Goal: Find specific page/section: Find specific page/section

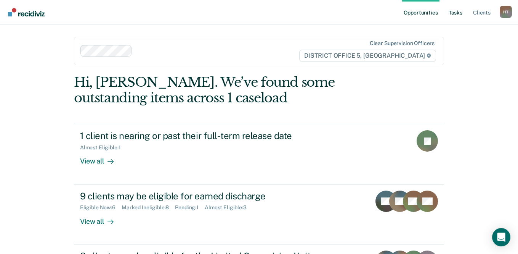
click at [452, 13] on link "Tasks" at bounding box center [455, 12] width 17 height 24
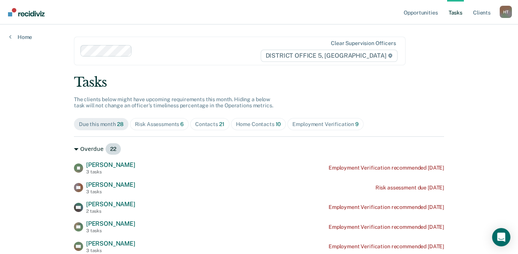
scroll to position [38, 0]
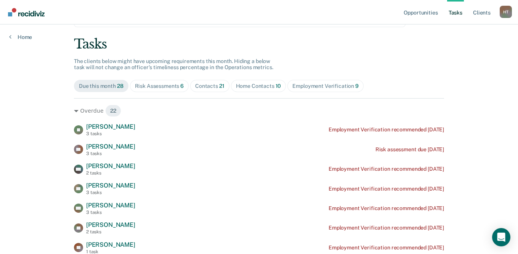
click at [209, 88] on div "Contacts 21" at bounding box center [209, 86] width 29 height 6
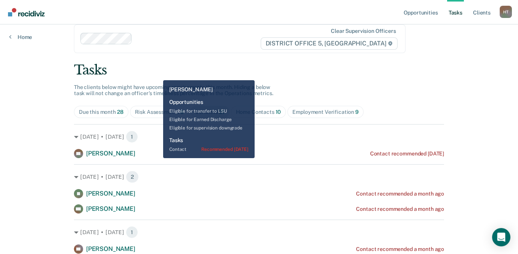
scroll to position [0, 0]
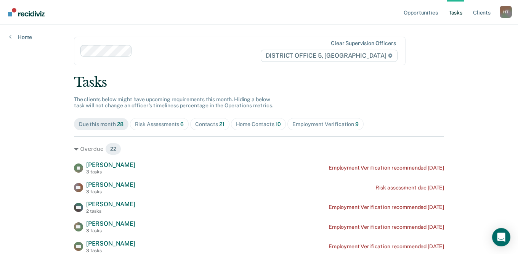
click at [219, 122] on span "21" at bounding box center [221, 124] width 5 height 6
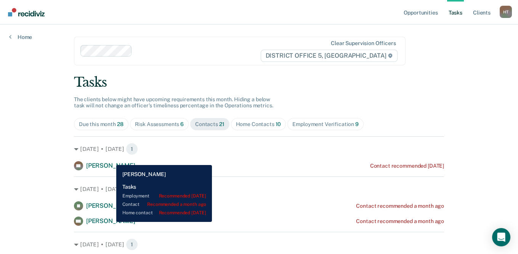
click at [111, 222] on span "[PERSON_NAME]" at bounding box center [110, 220] width 49 height 7
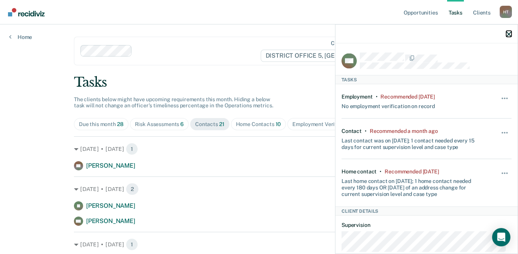
click at [506, 34] on icon "button" at bounding box center [508, 33] width 5 height 5
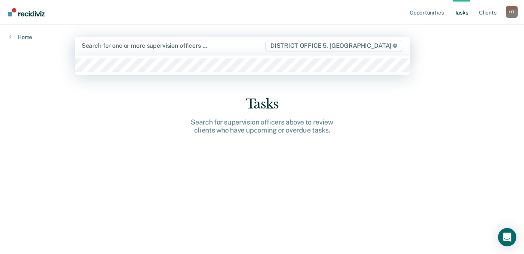
click at [121, 50] on div "Search for one or more supervision officers …" at bounding box center [173, 45] width 185 height 10
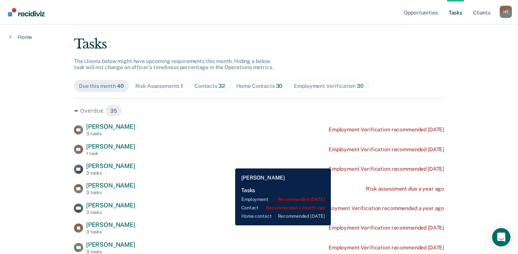
scroll to position [76, 0]
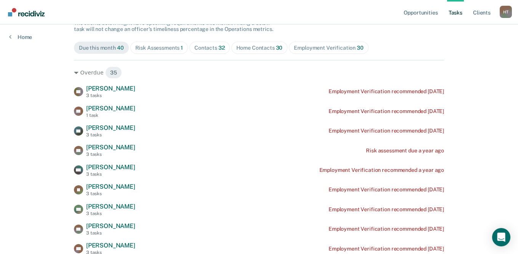
click at [205, 47] on div "Contacts 32" at bounding box center [210, 48] width 31 height 6
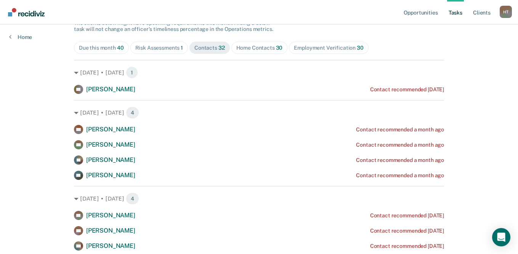
click at [177, 48] on div "Risk Assessments 1" at bounding box center [159, 48] width 48 height 6
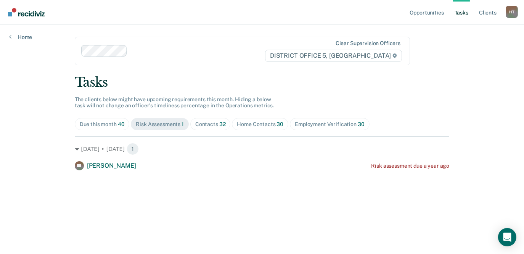
click at [219, 121] on span "32" at bounding box center [222, 124] width 6 height 6
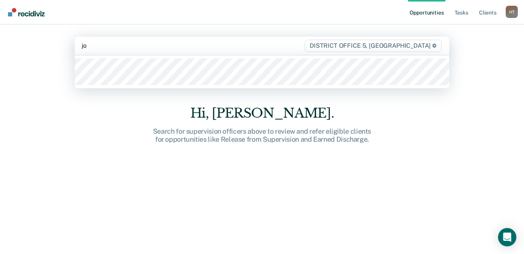
type input "[PERSON_NAME]"
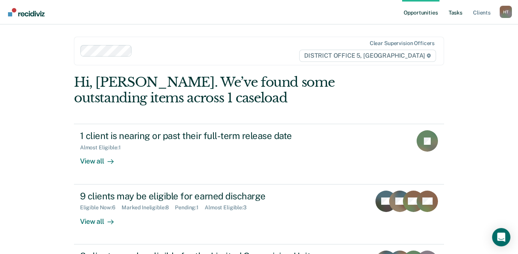
click at [450, 16] on link "Tasks" at bounding box center [455, 12] width 17 height 24
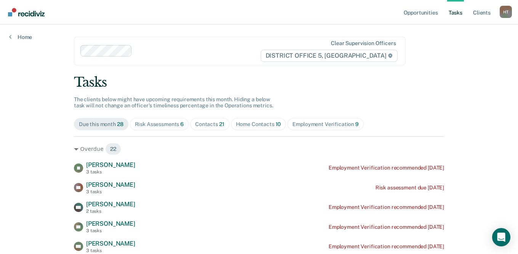
click at [205, 125] on div "Contacts 21" at bounding box center [209, 124] width 29 height 6
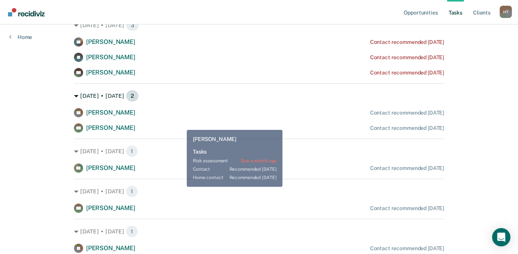
scroll to position [420, 0]
